Goal: Communication & Community: Ask a question

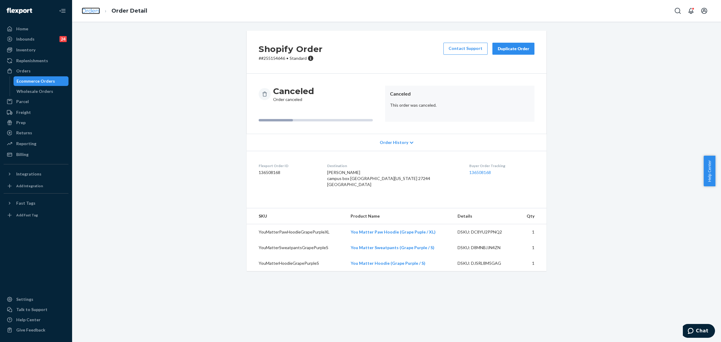
click at [85, 11] on link "Orders" at bounding box center [91, 11] width 18 height 7
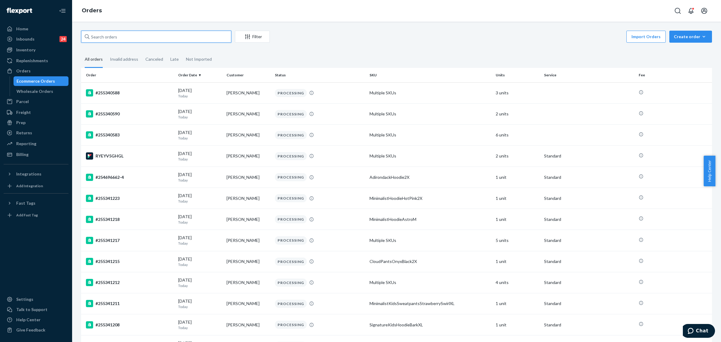
click at [205, 35] on input "text" at bounding box center [156, 37] width 150 height 12
paste input "255318610"
type input "255318610"
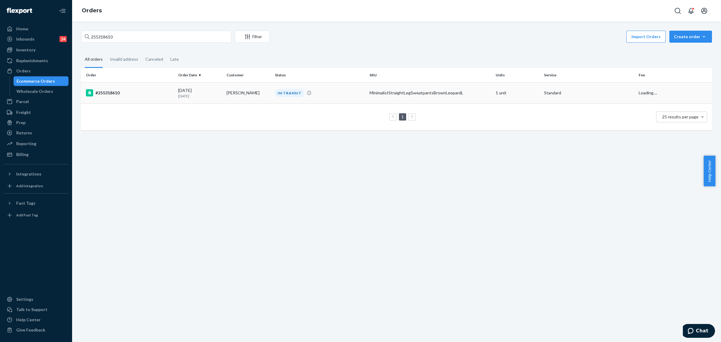
click at [125, 93] on div "#255318610" at bounding box center [129, 92] width 87 height 7
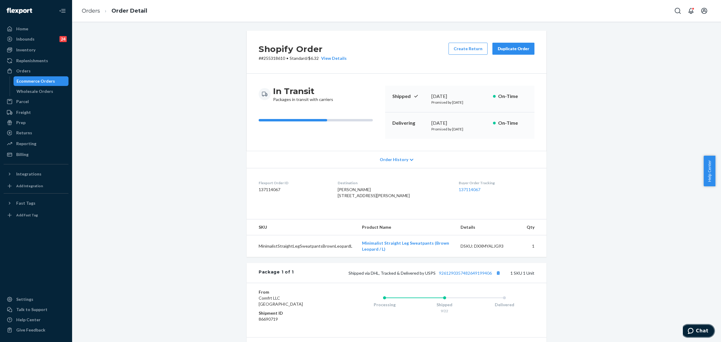
click at [700, 326] on button "Chat" at bounding box center [698, 331] width 34 height 14
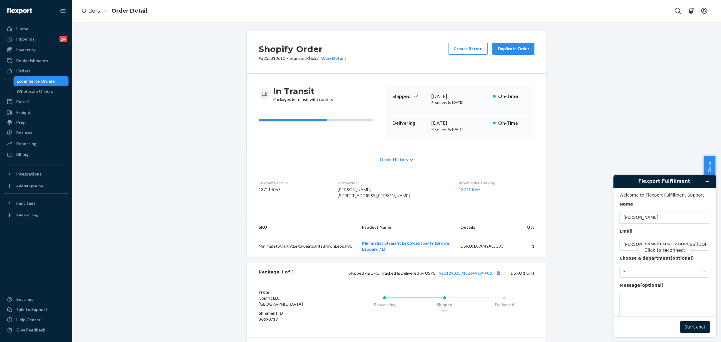
click at [635, 275] on div "Click to reconnect" at bounding box center [665, 256] width 103 height 162
click at [661, 251] on button "Click to reconnect" at bounding box center [664, 250] width 53 height 11
click at [644, 272] on div "-" at bounding box center [662, 271] width 76 height 5
click at [640, 299] on li "Messaging (Chat Team)" at bounding box center [664, 298] width 89 height 11
click at [641, 299] on textarea "Message (optional)" at bounding box center [665, 310] width 91 height 34
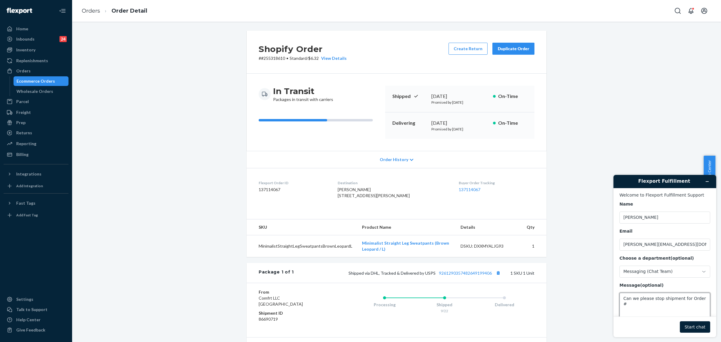
paste textarea "255318610"
type textarea "Can we please stop shipment for Order #255318610 and return to sender? We were …"
click at [692, 321] on button "Start chat" at bounding box center [695, 326] width 30 height 11
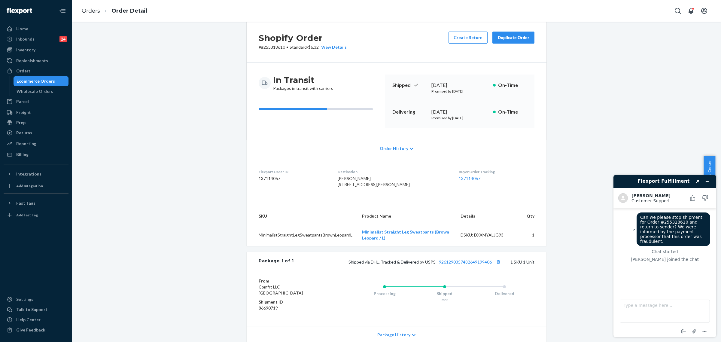
scroll to position [0, 0]
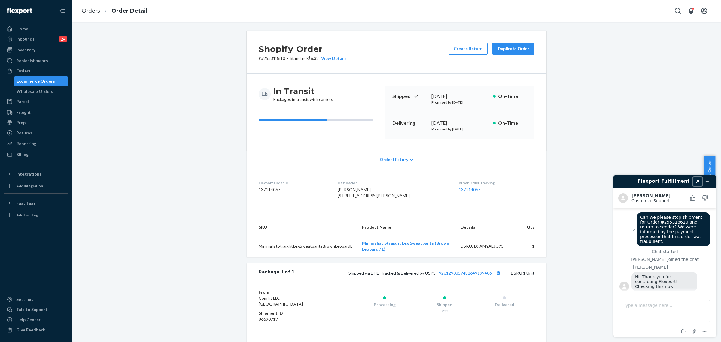
click at [698, 181] on icon "Created with Sketch." at bounding box center [698, 181] width 4 height 3
